Goal: Task Accomplishment & Management: Manage account settings

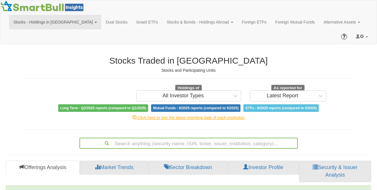
scroll to position [12, 355]
click at [370, 29] on link at bounding box center [362, 36] width 21 height 15
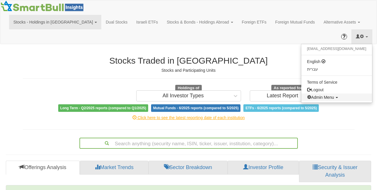
click at [334, 95] on span "Admin Menu" at bounding box center [320, 97] width 27 height 5
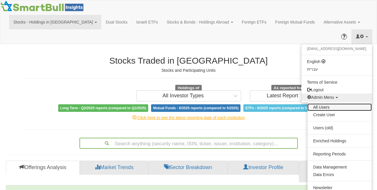
click at [327, 104] on link "All Users" at bounding box center [340, 108] width 64 height 8
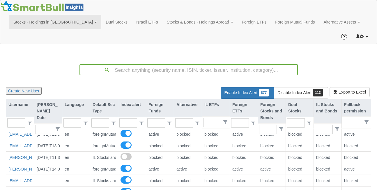
scroll to position [12, 364]
click at [12, 119] on input "text" at bounding box center [14, 123] width 13 height 9
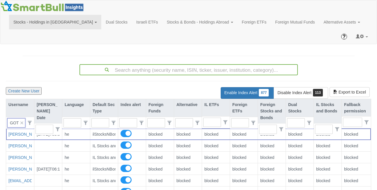
scroll to position [0, 2]
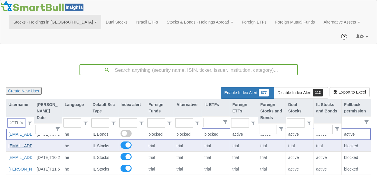
type input "GOTL"
click at [15, 144] on link "[EMAIL_ADDRESS][DOMAIN_NAME]" at bounding box center [42, 146] width 69 height 5
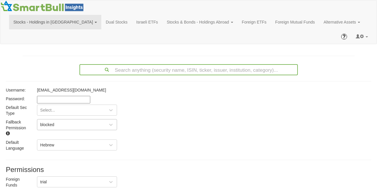
click at [44, 122] on div "blocked" at bounding box center [47, 125] width 14 height 6
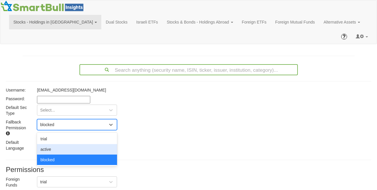
click at [46, 144] on div "active" at bounding box center [77, 149] width 80 height 10
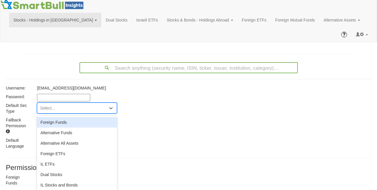
click at [47, 104] on div "Select..." at bounding box center [72, 108] width 70 height 9
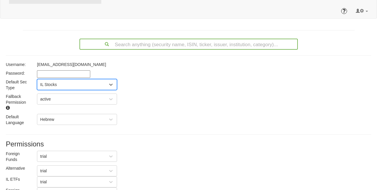
scroll to position [29, 0]
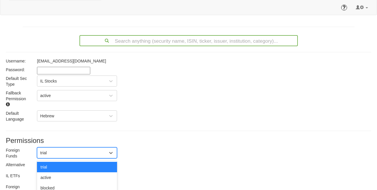
click at [50, 149] on div "trial" at bounding box center [72, 153] width 70 height 9
click at [50, 183] on div "blocked" at bounding box center [77, 188] width 80 height 10
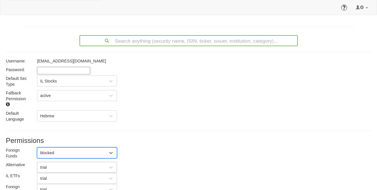
click at [48, 163] on div "trial" at bounding box center [72, 167] width 70 height 9
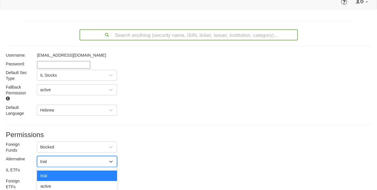
scroll to position [36, 0]
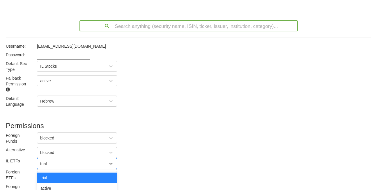
click at [47, 159] on div "option trial focused, 1 of 3. 3 results available. Use Up and Down to choose op…" at bounding box center [77, 163] width 80 height 11
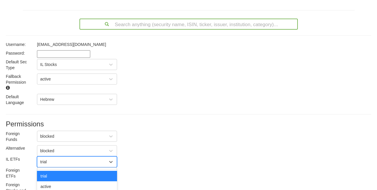
scroll to position [47, 0]
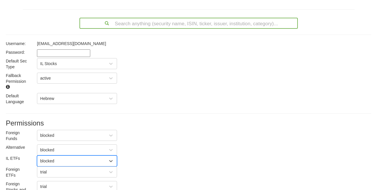
click at [51, 158] on div "blocked" at bounding box center [47, 161] width 14 height 6
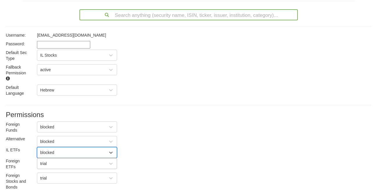
click at [49, 159] on div "trial" at bounding box center [77, 163] width 80 height 11
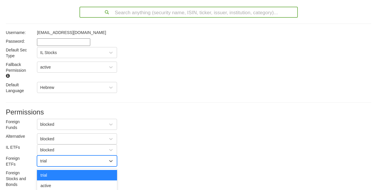
scroll to position [58, 0]
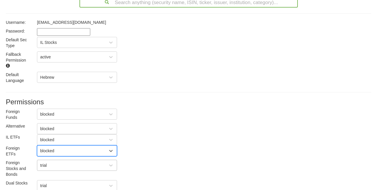
click at [47, 162] on div "trial" at bounding box center [77, 165] width 80 height 11
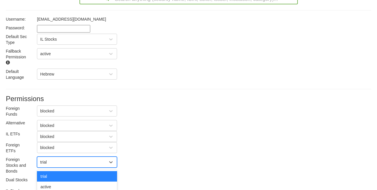
scroll to position [72, 0]
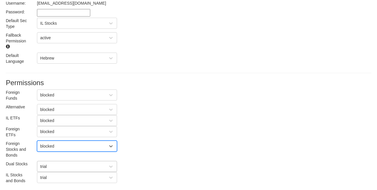
click at [49, 163] on div "trial" at bounding box center [77, 166] width 80 height 11
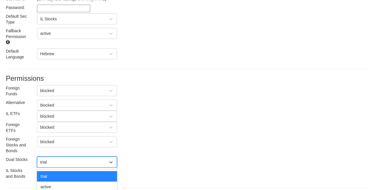
scroll to position [93, 0]
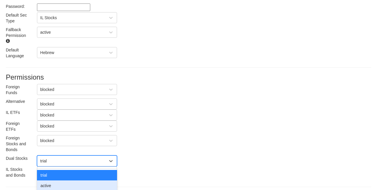
click at [48, 181] on div "active" at bounding box center [77, 186] width 80 height 10
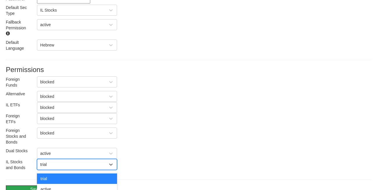
click at [47, 159] on div "option trial focused, 1 of 3. 3 results available. Use Up and Down to choose op…" at bounding box center [77, 164] width 80 height 11
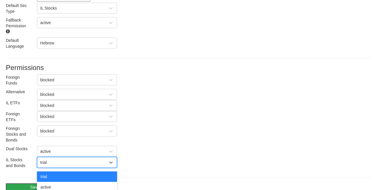
scroll to position [104, 0]
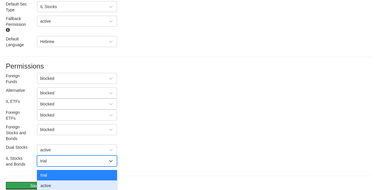
click at [49, 181] on div "active" at bounding box center [77, 186] width 80 height 10
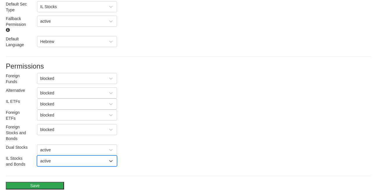
click at [32, 182] on button "Save" at bounding box center [35, 186] width 58 height 8
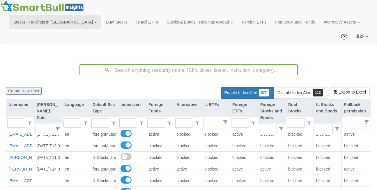
scroll to position [12, 364]
click at [18, 119] on input "text" at bounding box center [14, 123] width 13 height 9
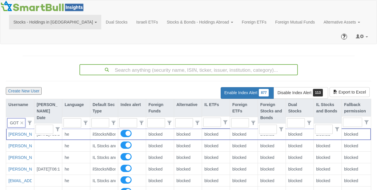
scroll to position [0, 0]
type input "GOTL"
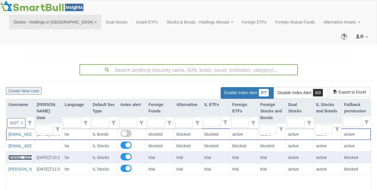
click at [22, 156] on link "[EMAIL_ADDRESS][DOMAIN_NAME]" at bounding box center [42, 158] width 69 height 5
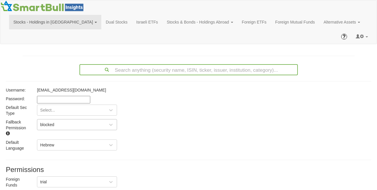
click at [52, 122] on div "blocked" at bounding box center [47, 125] width 14 height 6
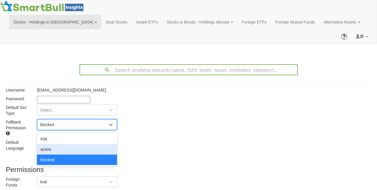
click at [53, 144] on div "active" at bounding box center [77, 149] width 80 height 10
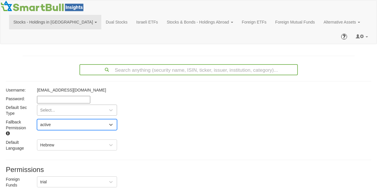
click at [52, 106] on div "Select..." at bounding box center [72, 110] width 70 height 9
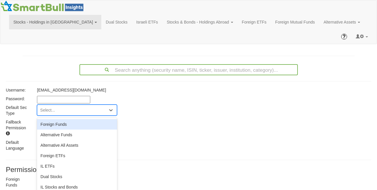
scroll to position [3, 0]
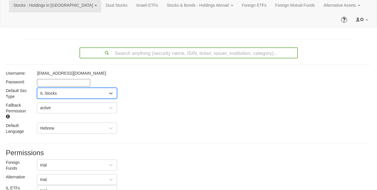
scroll to position [19, 0]
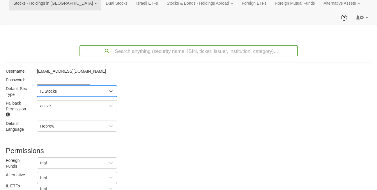
click at [49, 159] on div "trial" at bounding box center [72, 163] width 70 height 9
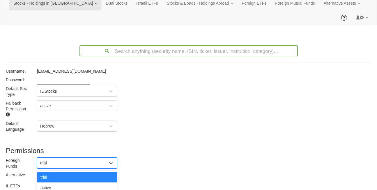
type input "נ"
type input "B"
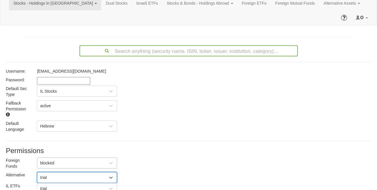
type input "B"
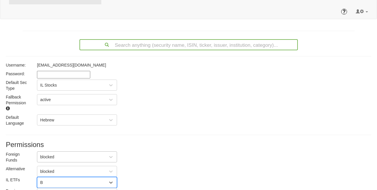
scroll to position [26, 0]
type input "B"
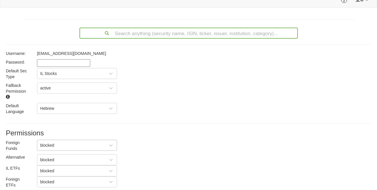
type input "B"
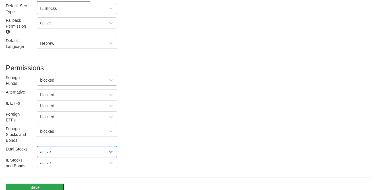
scroll to position [105, 0]
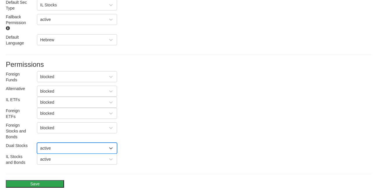
click at [42, 173] on div "Username: [EMAIL_ADDRESS][DOMAIN_NAME] Password: [SECURITY_DATA] Sec Type IL St…" at bounding box center [189, 94] width 366 height 225
click at [35, 181] on button "Save" at bounding box center [35, 185] width 58 height 8
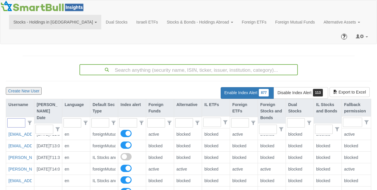
scroll to position [12, 364]
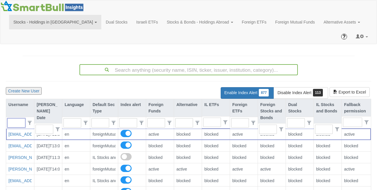
click at [20, 119] on input "text" at bounding box center [14, 123] width 13 height 9
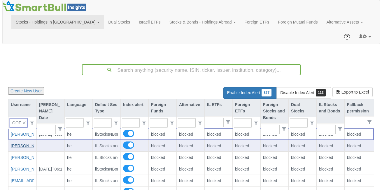
scroll to position [0, 2]
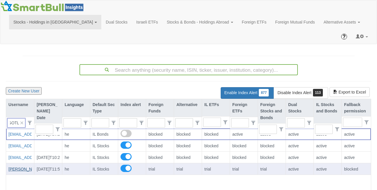
type input "GOTL"
click at [19, 167] on link "[PERSON_NAME][EMAIL_ADDRESS][DOMAIN_NAME]" at bounding box center [59, 169] width 103 height 5
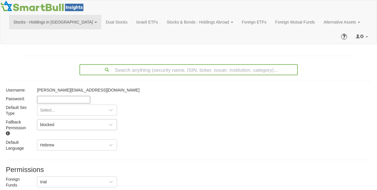
click at [50, 122] on div "blocked" at bounding box center [47, 125] width 14 height 6
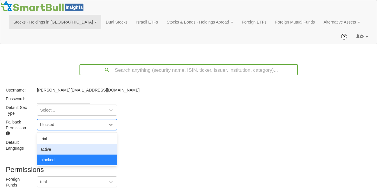
click at [50, 144] on div "active" at bounding box center [77, 149] width 80 height 10
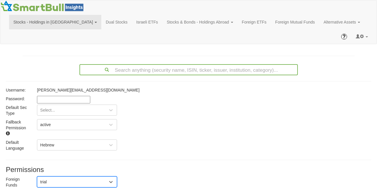
type input "B"
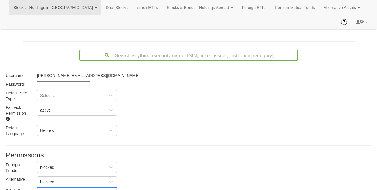
type input "B"
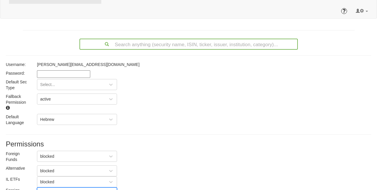
type input "B"
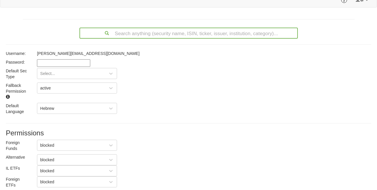
type input "B"
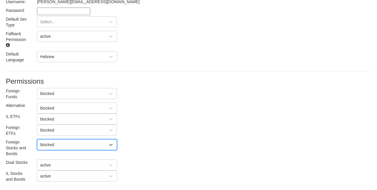
scroll to position [89, 0]
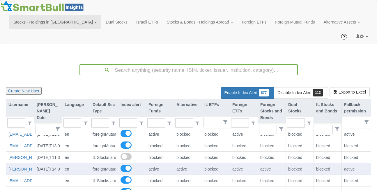
scroll to position [12, 364]
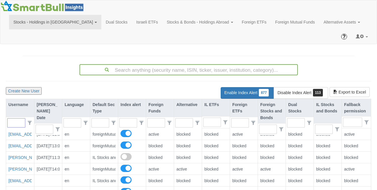
click at [10, 119] on input "text" at bounding box center [14, 123] width 13 height 9
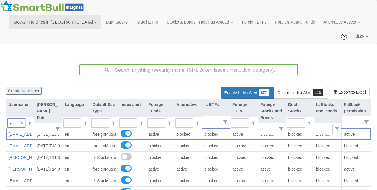
type input "עם"
type input "0"
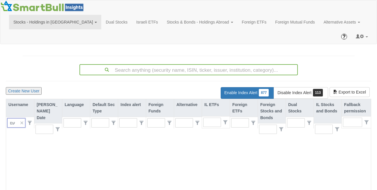
type input "ע"
type input "1"
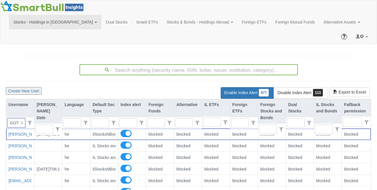
scroll to position [0, 2]
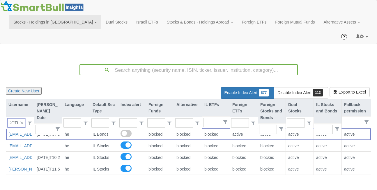
type input "GOTL"
